Goal: Find contact information: Obtain details needed to contact an individual or organization

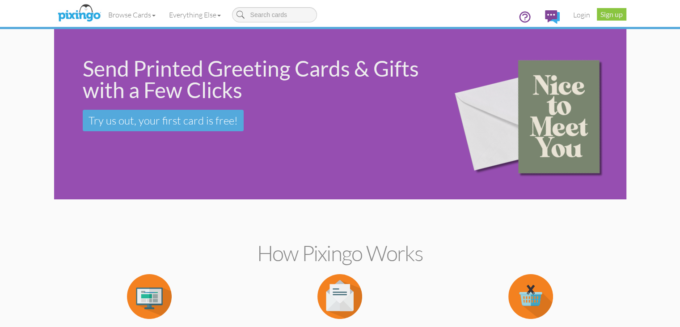
click at [317, 100] on div "Send Printed Greeting Cards & Gifts with a Few Clicks" at bounding box center [256, 79] width 346 height 43
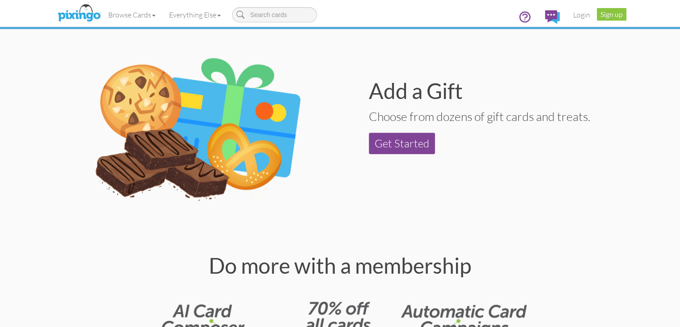
scroll to position [1774, 0]
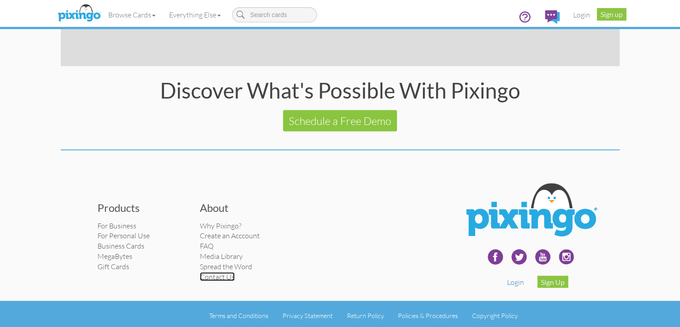
click at [200, 272] on link "Contact Us" at bounding box center [217, 276] width 35 height 9
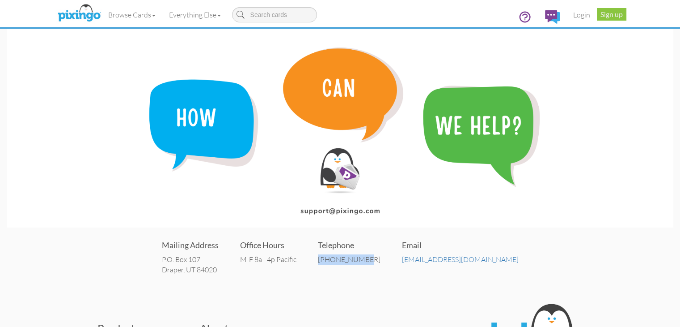
drag, startPoint x: 403, startPoint y: 257, endPoint x: 352, endPoint y: 257, distance: 51.0
click at [352, 257] on div "Mailing Address P.O. [STREET_ADDRESS] Office Hours M-F 8a - 4p Pacific Telephon…" at bounding box center [340, 256] width 667 height 54
copy div "[PHONE_NUMBER]"
